Goal: Task Accomplishment & Management: Manage account settings

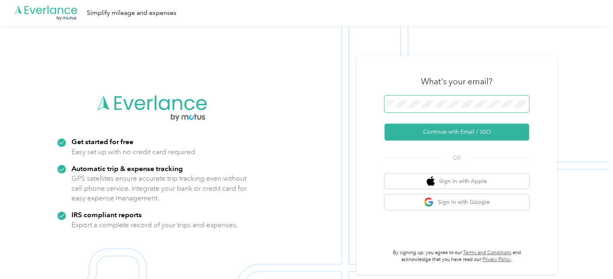
click at [418, 108] on span at bounding box center [456, 104] width 145 height 17
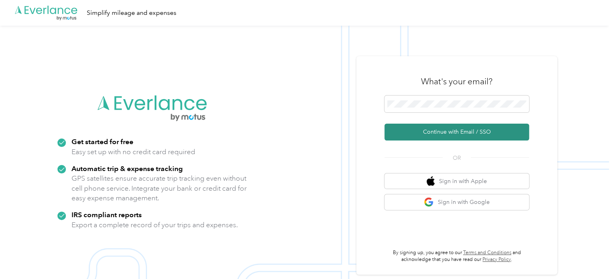
click at [435, 129] on button "Continue with Email / SSO" at bounding box center [456, 132] width 145 height 17
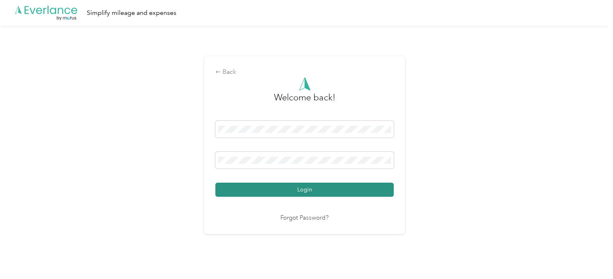
click at [306, 187] on button "Login" at bounding box center [304, 190] width 178 height 14
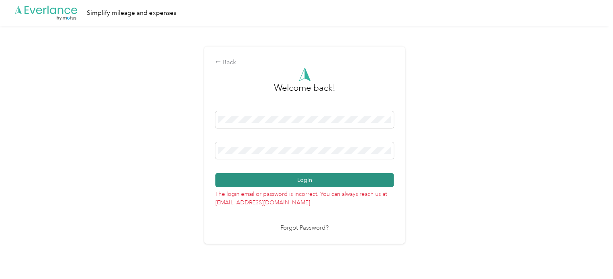
click at [326, 185] on button "Login" at bounding box center [304, 180] width 178 height 14
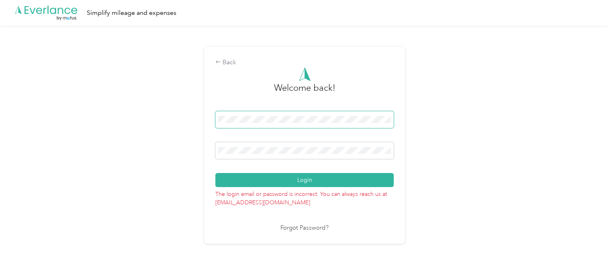
click at [342, 115] on span at bounding box center [304, 119] width 178 height 17
